Goal: Task Accomplishment & Management: Complete application form

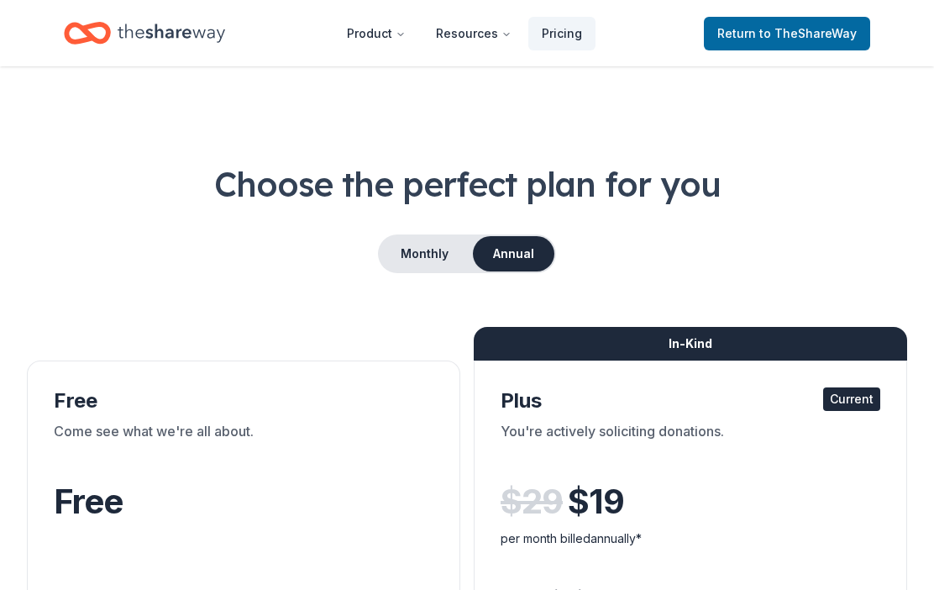
click at [805, 30] on span "to TheShareWay" at bounding box center [807, 33] width 97 height 14
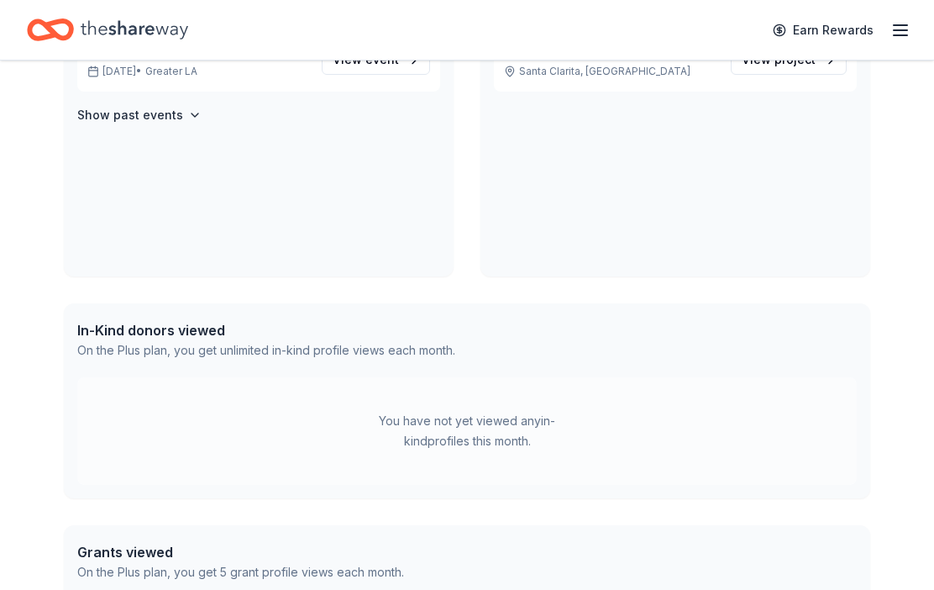
click at [910, 29] on icon "button" at bounding box center [900, 30] width 20 height 20
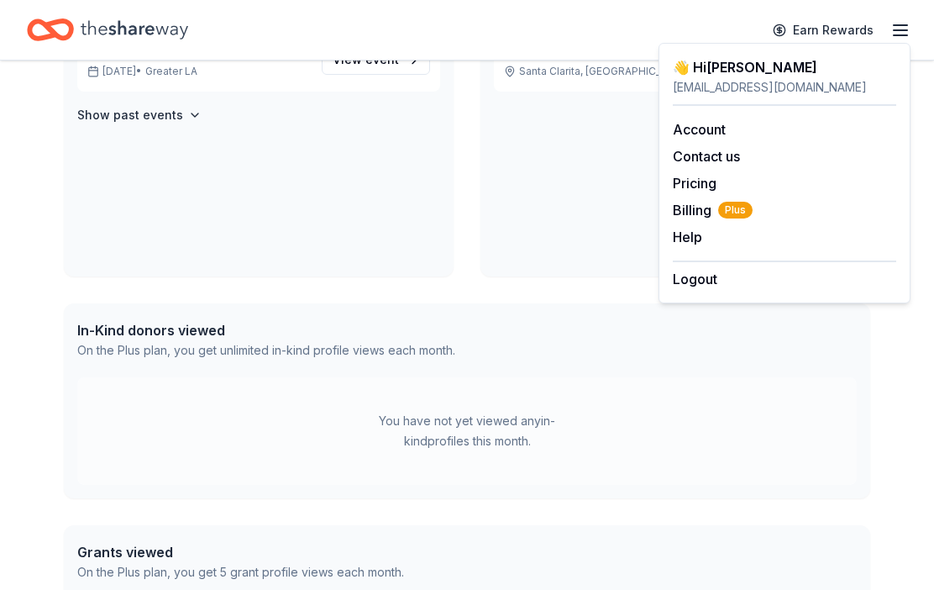
scroll to position [457, 0]
click at [54, 238] on div "Access 3400 + in-kind donors Looking for product donations too? Find companies …" at bounding box center [467, 189] width 860 height 1170
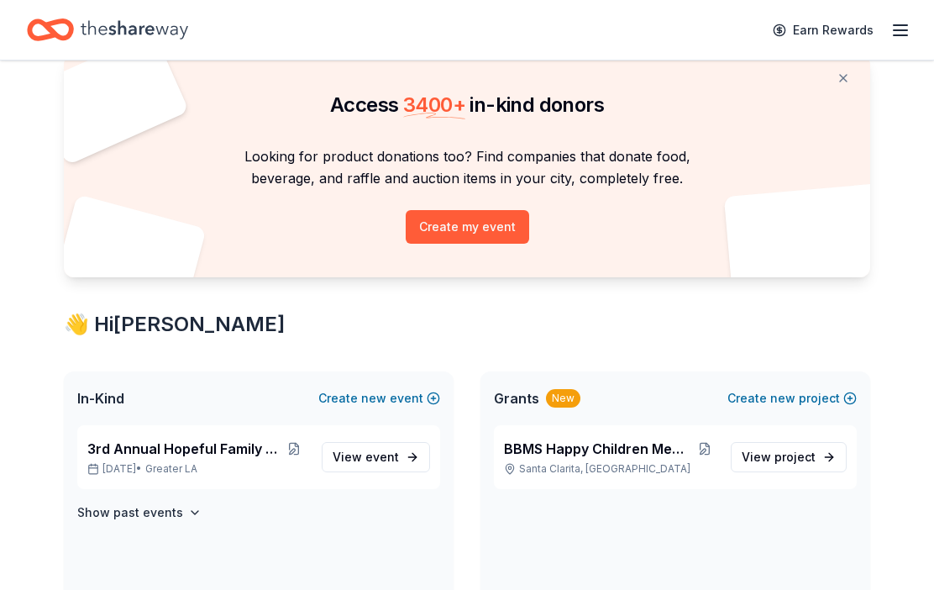
scroll to position [55, 0]
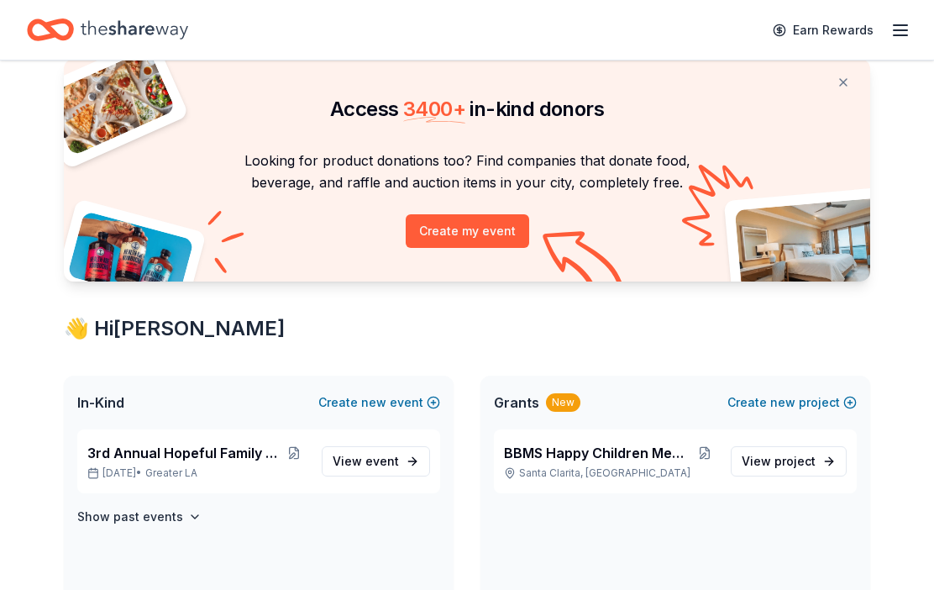
click at [156, 448] on span "3rd Annual Hopeful Family Futures" at bounding box center [183, 453] width 192 height 20
click at [370, 459] on span "event" at bounding box center [382, 461] width 34 height 14
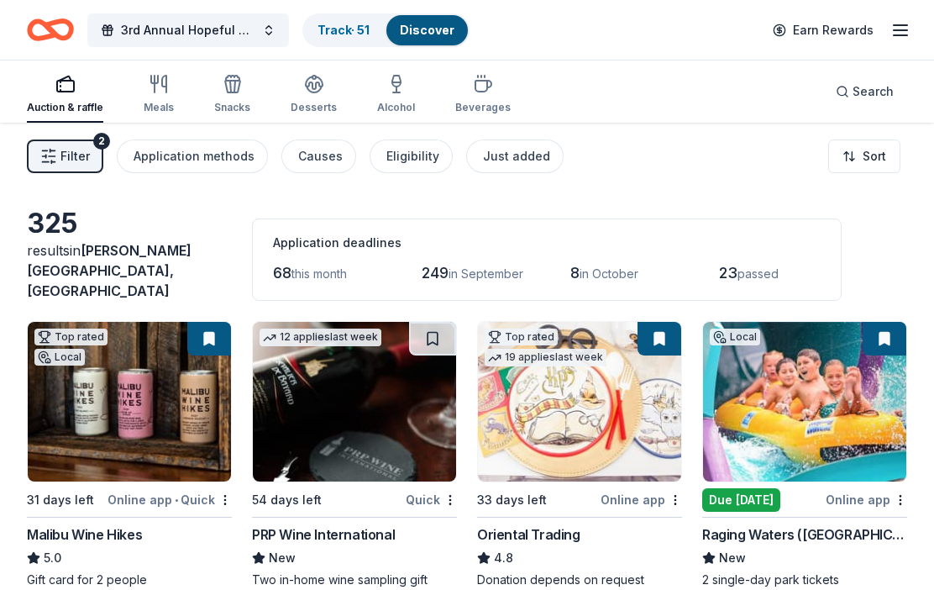
click at [467, 269] on span "in September" at bounding box center [486, 273] width 75 height 14
click at [318, 247] on div "Application deadlines 68 this month 249 in [DATE] in [DATE] passed" at bounding box center [547, 259] width 590 height 82
click at [328, 36] on link "Track · 51" at bounding box center [344, 30] width 52 height 14
click at [339, 37] on link "Track · 51" at bounding box center [344, 30] width 52 height 14
click at [417, 35] on link "Discover" at bounding box center [427, 30] width 55 height 14
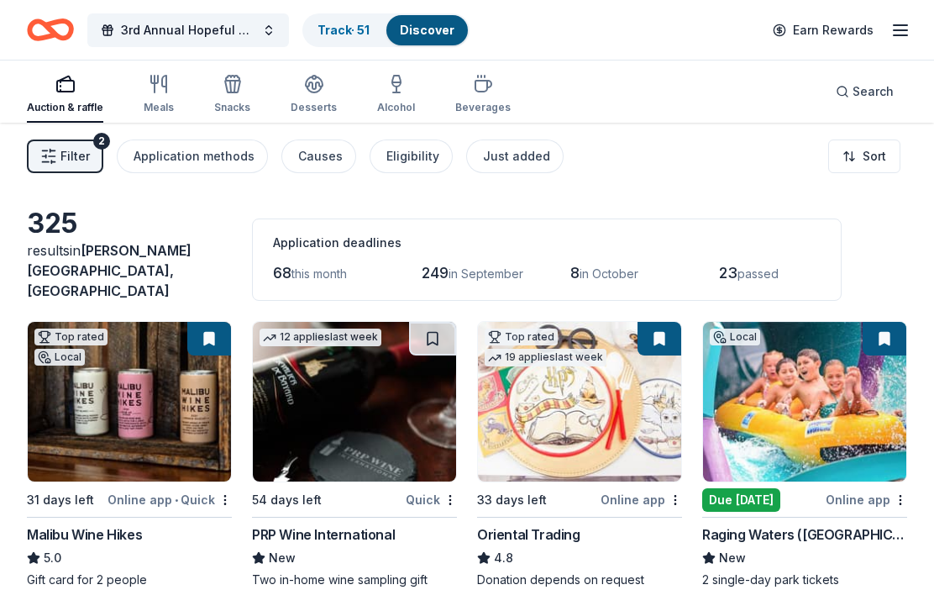
click at [434, 34] on link "Discover" at bounding box center [427, 30] width 55 height 14
click at [434, 33] on link "Discover" at bounding box center [427, 30] width 55 height 14
click at [363, 18] on div "Track · 51" at bounding box center [343, 30] width 79 height 30
click at [362, 18] on div "Track · 51" at bounding box center [343, 30] width 79 height 30
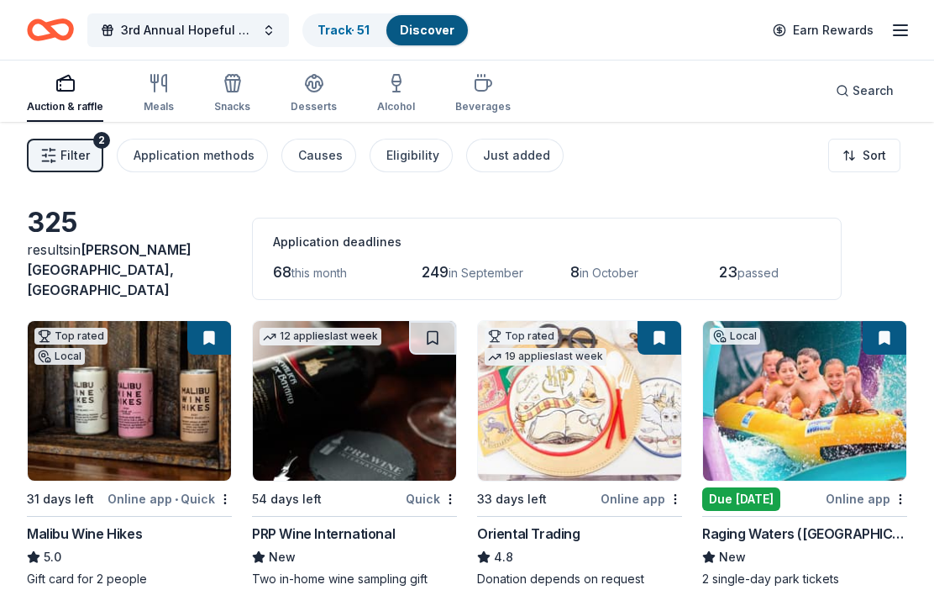
click at [370, 32] on link "Track · 51" at bounding box center [344, 30] width 52 height 14
click at [370, 31] on link "Track · 51" at bounding box center [344, 30] width 52 height 14
click at [339, 35] on link "Track · 51" at bounding box center [344, 30] width 52 height 14
click at [352, 23] on link "Track · 51" at bounding box center [344, 30] width 52 height 14
click at [351, 23] on link "Track · 51" at bounding box center [344, 30] width 52 height 14
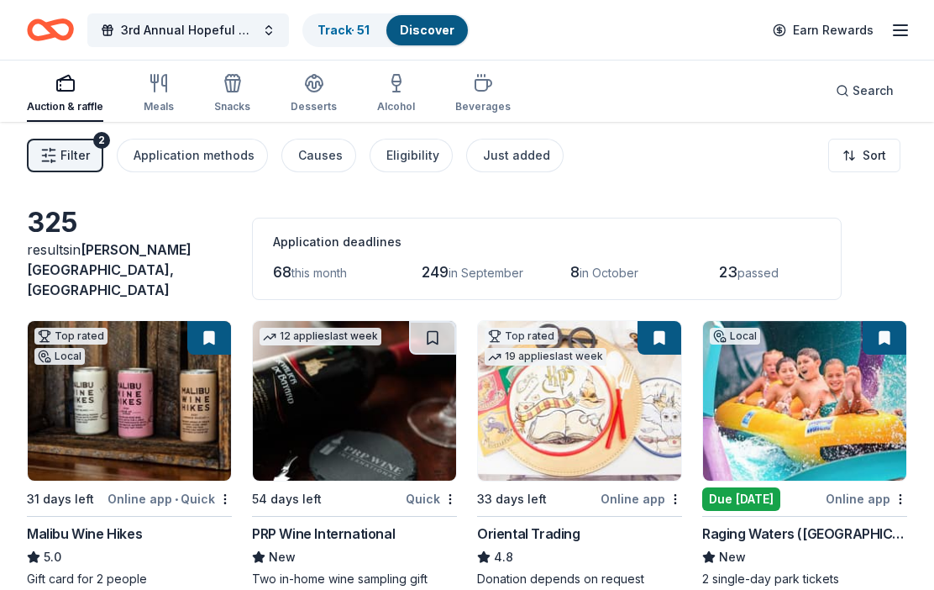
click at [334, 34] on link "Track · 51" at bounding box center [344, 30] width 52 height 14
click at [433, 24] on link "Discover" at bounding box center [427, 30] width 55 height 14
click at [417, 36] on link "Discover" at bounding box center [427, 30] width 55 height 14
click at [346, 29] on link "Track · 51" at bounding box center [344, 30] width 52 height 14
click at [345, 28] on link "Track · 51" at bounding box center [344, 30] width 52 height 14
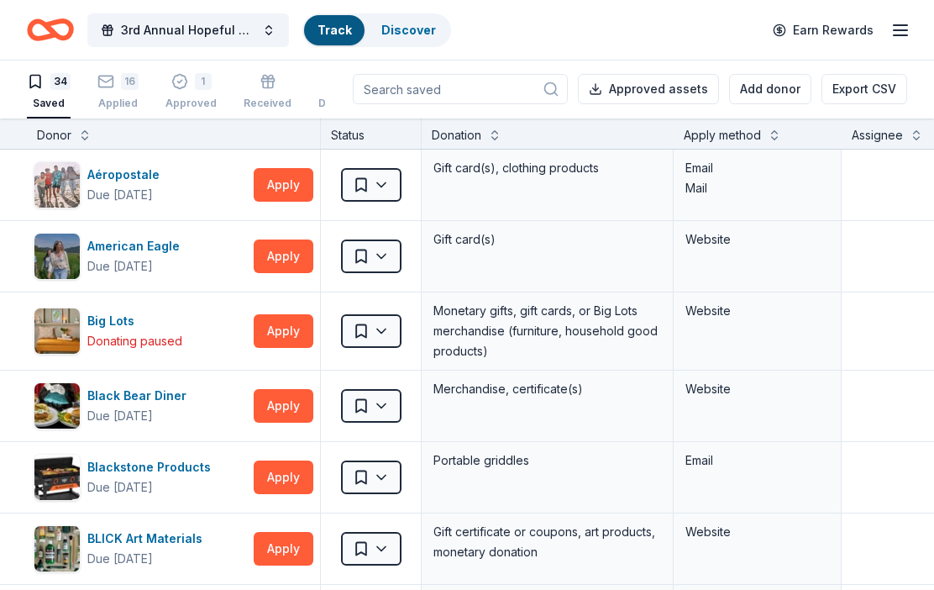
scroll to position [1, 0]
click at [349, 29] on link "Track" at bounding box center [335, 30] width 34 height 14
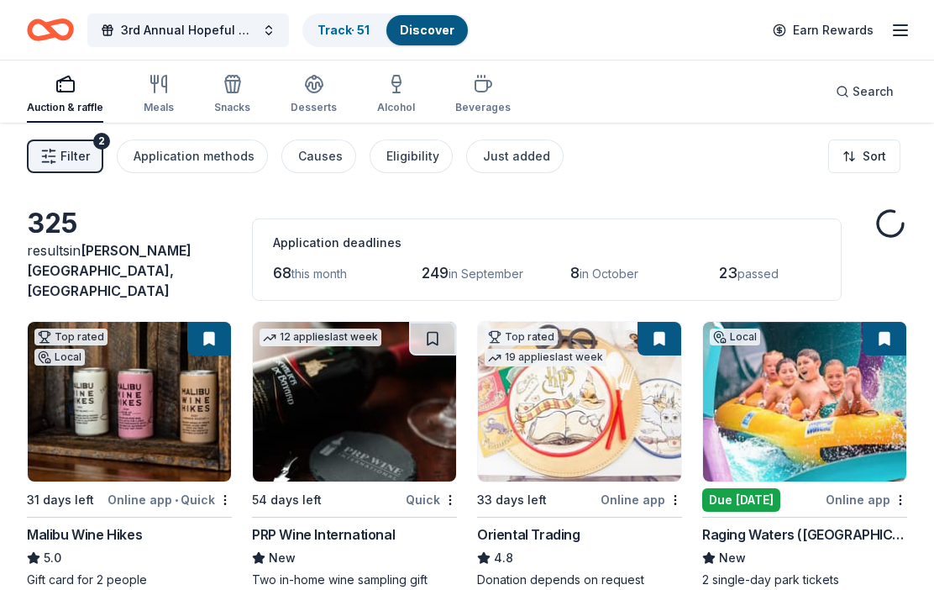
click at [349, 33] on link "Track · 51" at bounding box center [344, 30] width 52 height 14
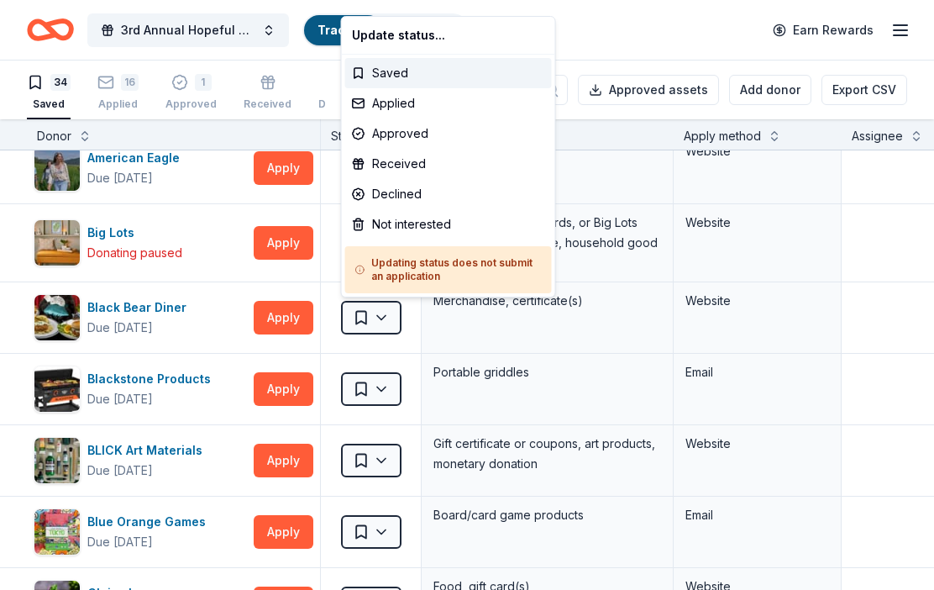
scroll to position [89, 0]
click at [864, 330] on html "3rd Annual Hopeful Family Futures Track · 51 Discover Earn Rewards 34 Saved 16 …" at bounding box center [467, 295] width 934 height 590
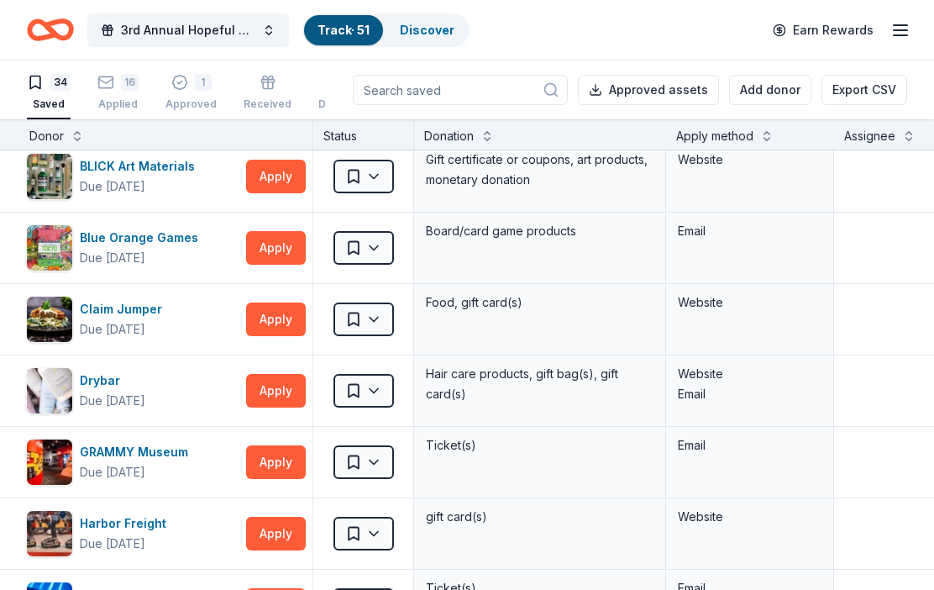
scroll to position [376, 8]
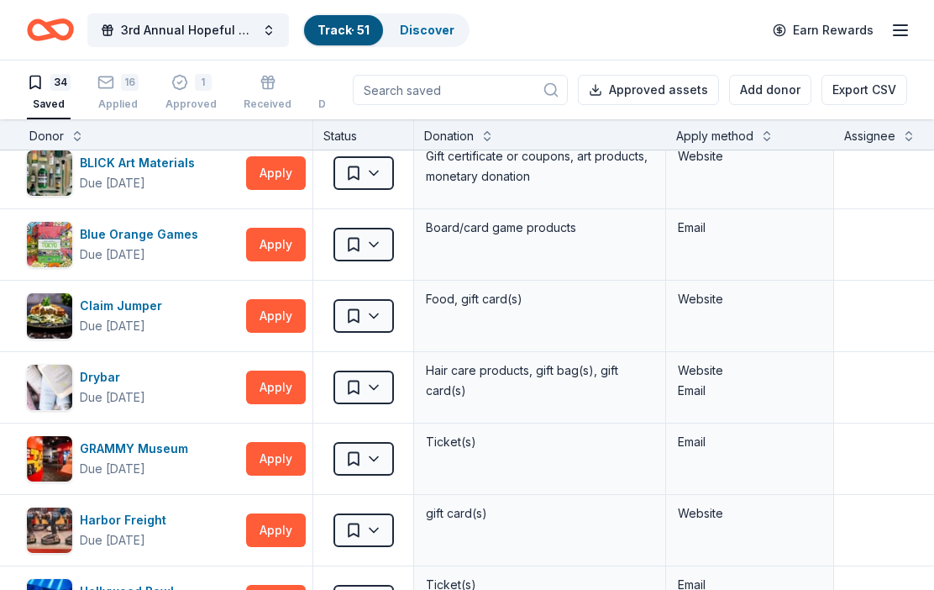
click at [92, 294] on div "Claim Jumper Due [DATE]" at bounding box center [132, 315] width 213 height 47
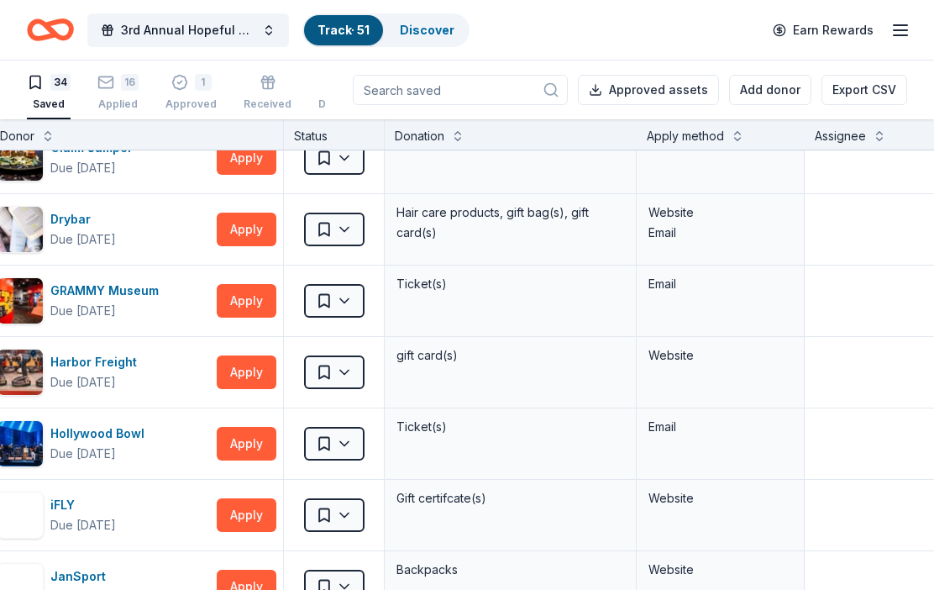
scroll to position [535, 26]
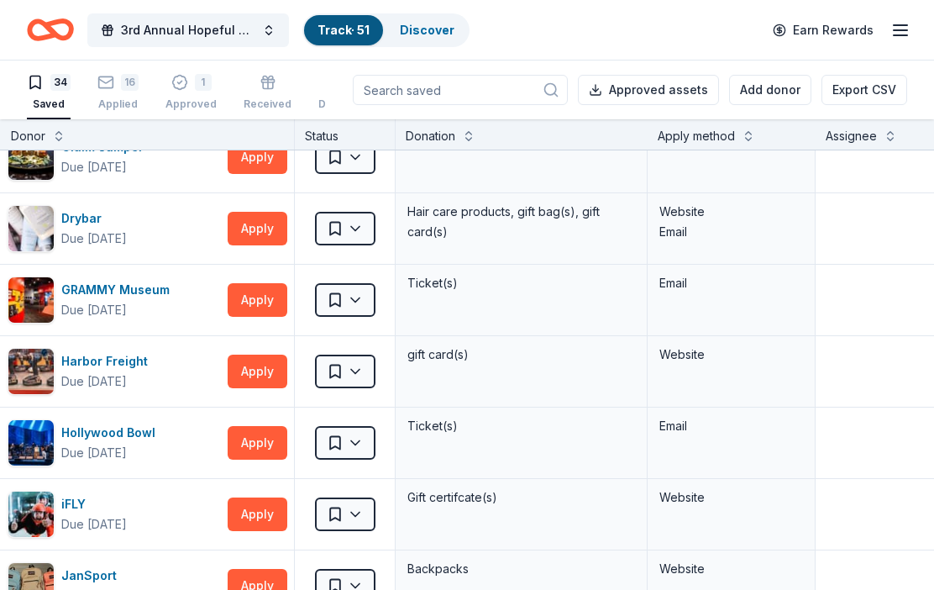
click at [92, 290] on div "GRAMMY Museum" at bounding box center [118, 290] width 115 height 20
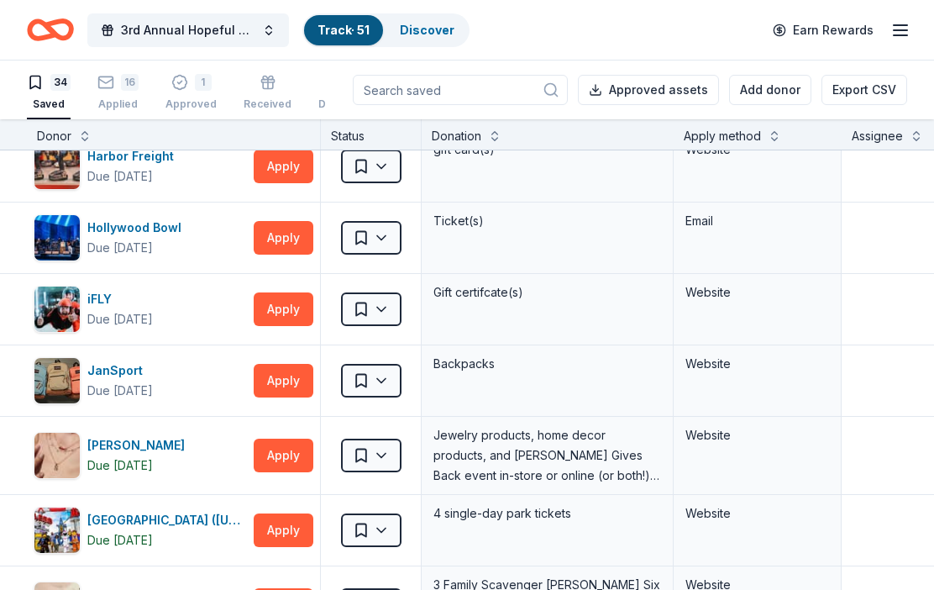
scroll to position [740, 0]
click at [123, 228] on div "Hollywood Bowl" at bounding box center [137, 228] width 101 height 20
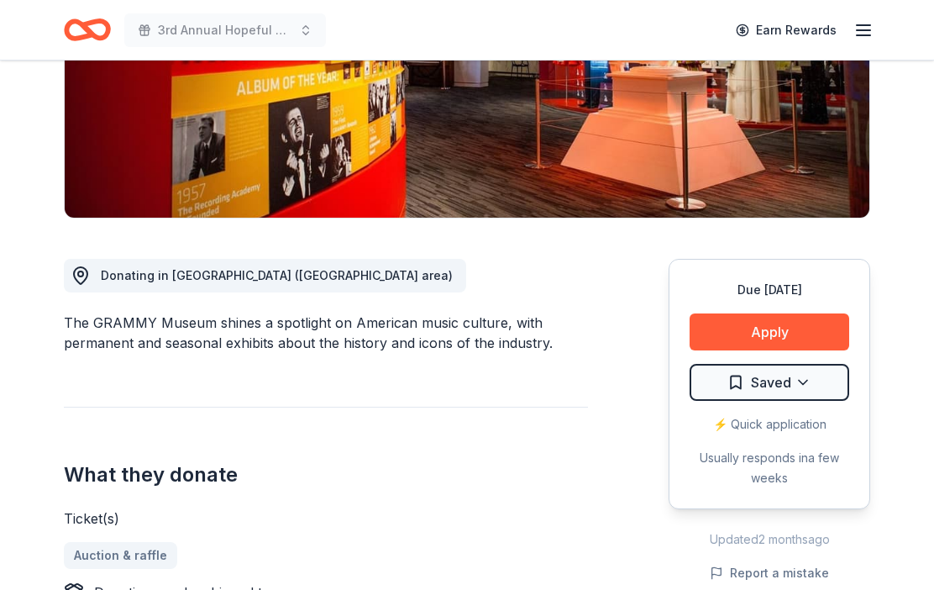
scroll to position [296, 0]
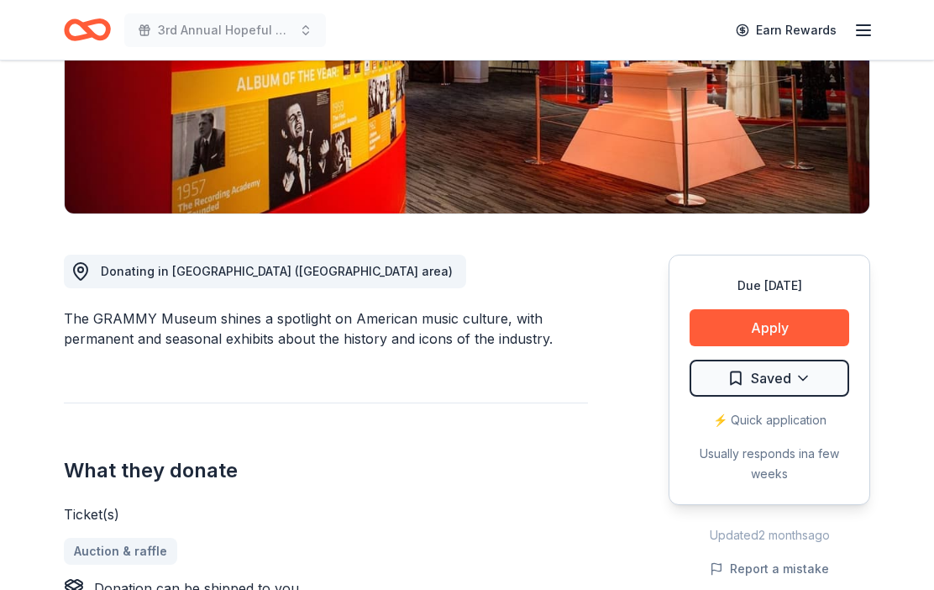
click at [801, 328] on button "Apply" at bounding box center [770, 328] width 160 height 37
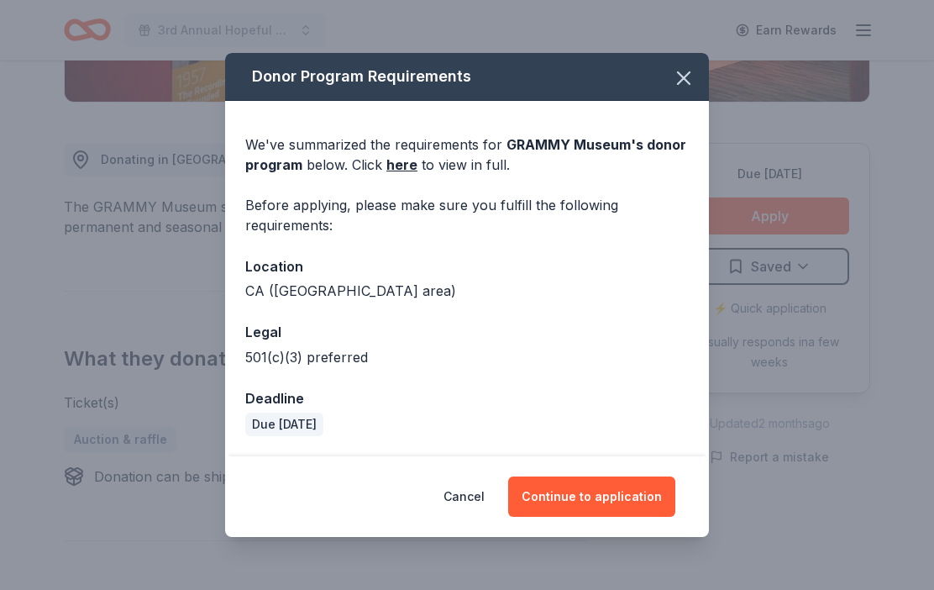
scroll to position [411, 0]
click at [607, 517] on button "Continue to application" at bounding box center [591, 496] width 167 height 40
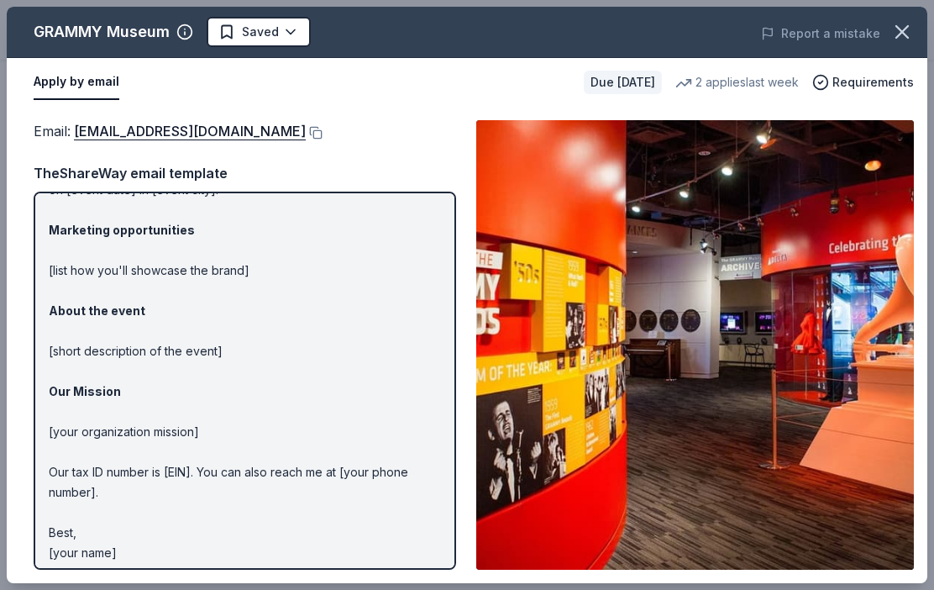
scroll to position [115, 0]
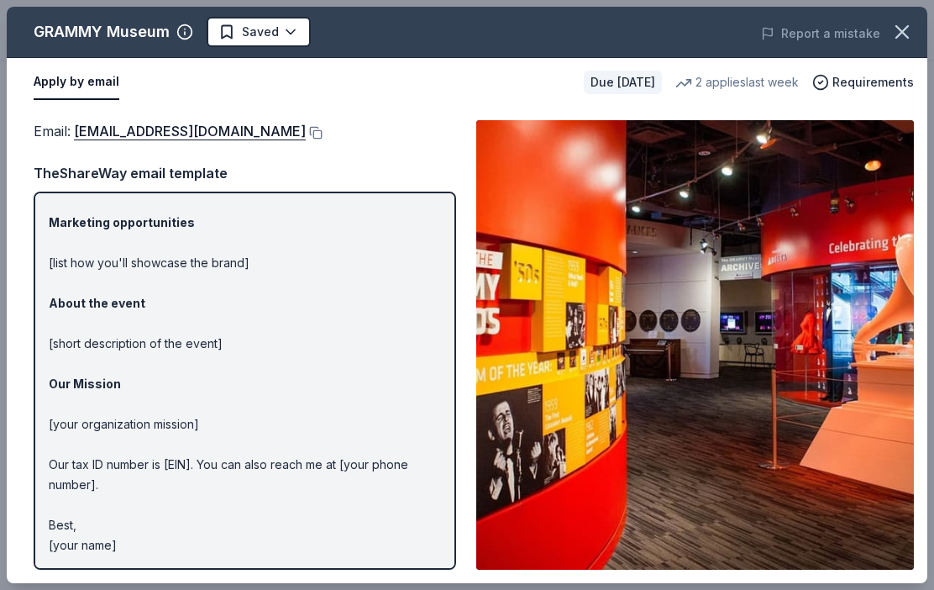
click at [149, 319] on p "Hi [name/there], I am [your name] from [your org]. We are seeking [requested it…" at bounding box center [245, 324] width 392 height 464
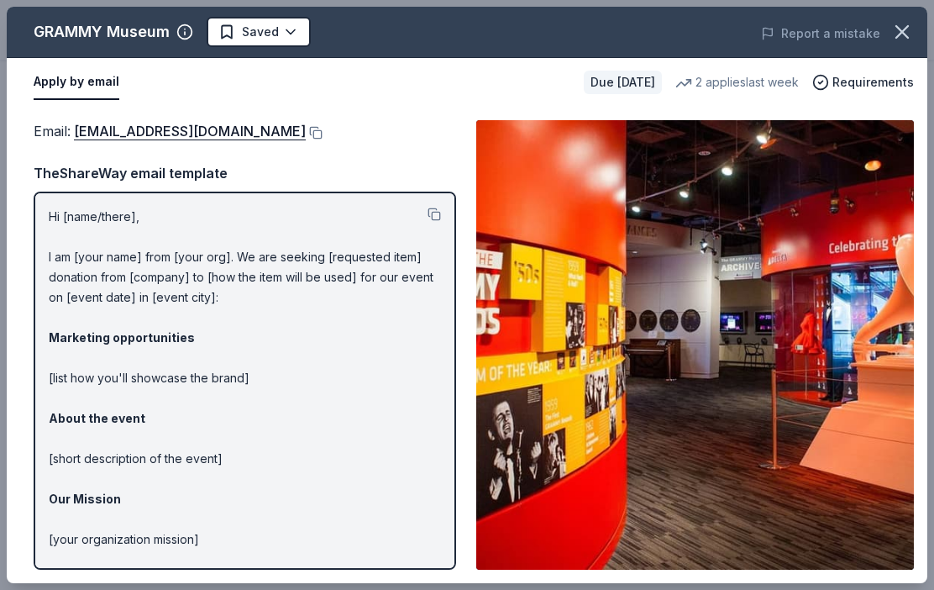
scroll to position [0, 0]
click at [433, 217] on button at bounding box center [434, 213] width 13 height 13
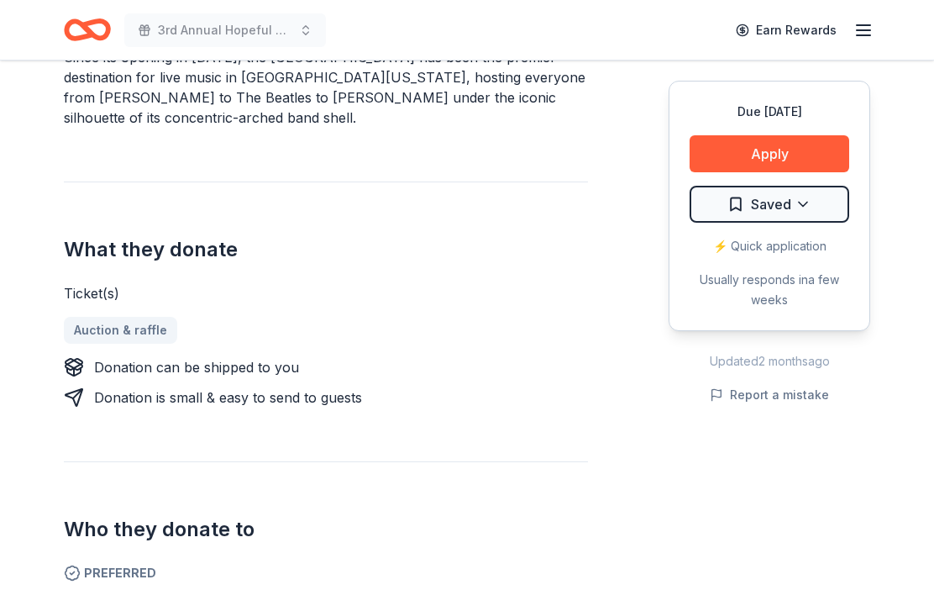
scroll to position [562, 0]
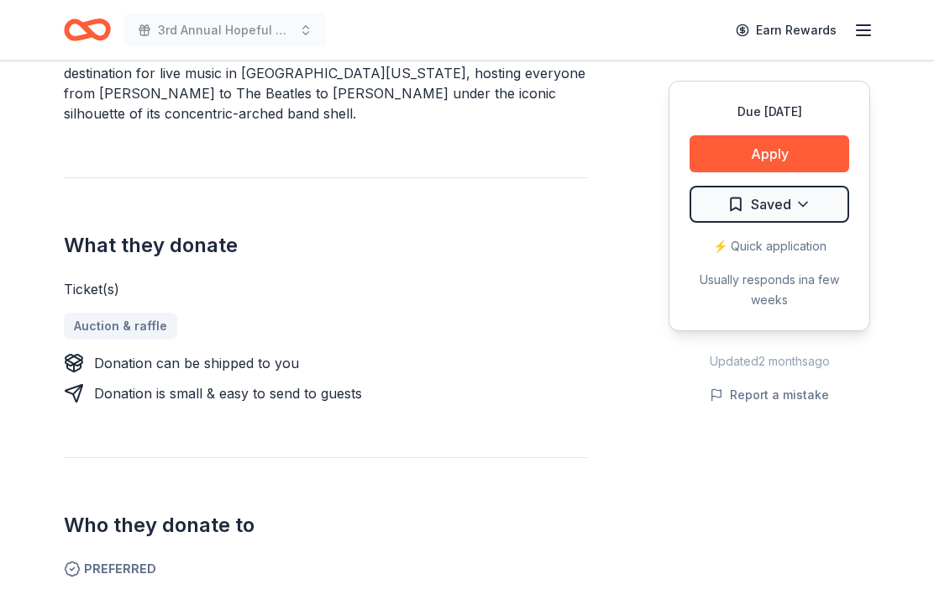
click at [776, 139] on button "Apply" at bounding box center [770, 153] width 160 height 37
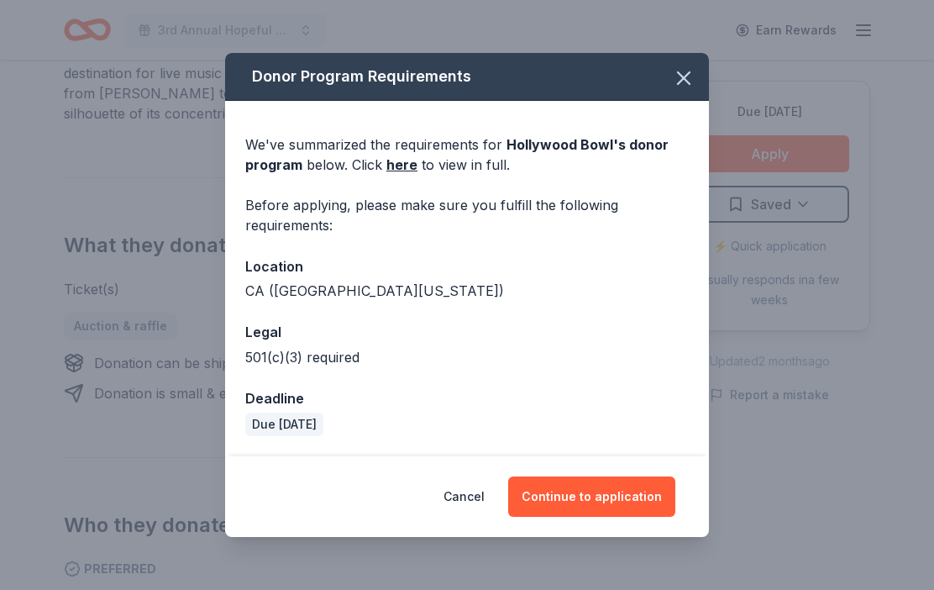
click at [602, 517] on button "Continue to application" at bounding box center [591, 496] width 167 height 40
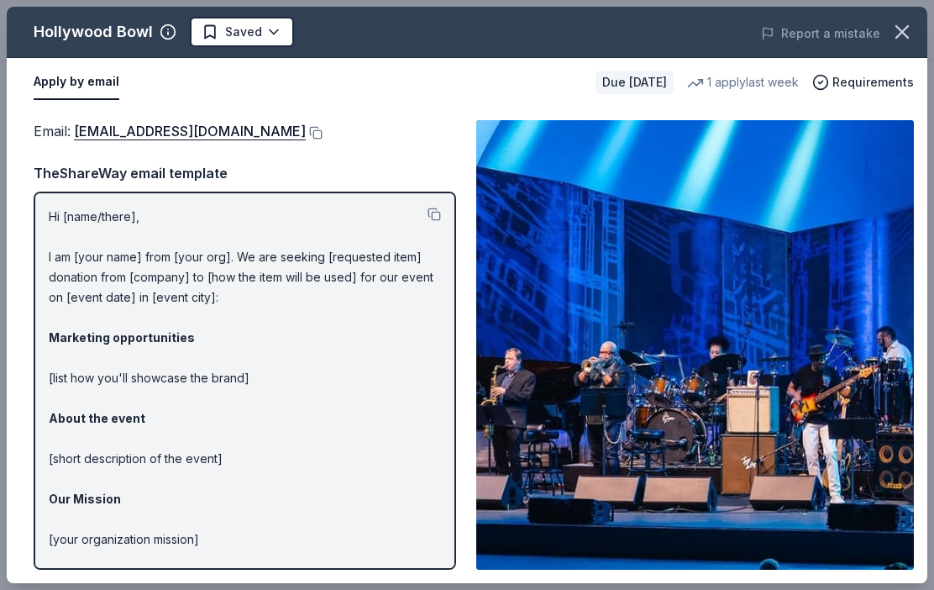
click at [438, 207] on button at bounding box center [434, 213] width 13 height 13
click at [306, 135] on button at bounding box center [314, 132] width 17 height 13
